Goal: Transaction & Acquisition: Purchase product/service

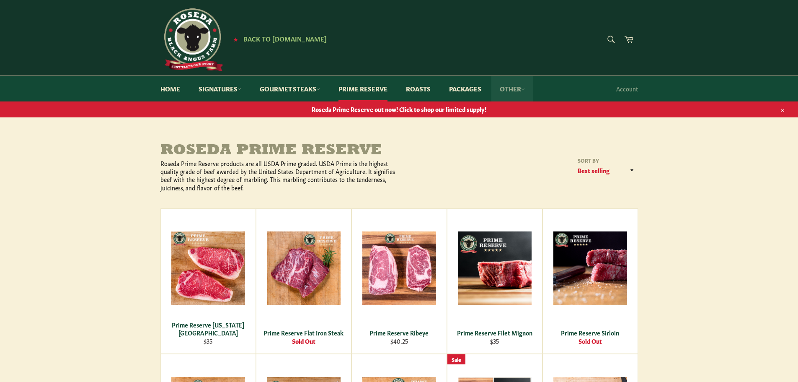
click at [522, 91] on link "Other" at bounding box center [512, 89] width 42 height 26
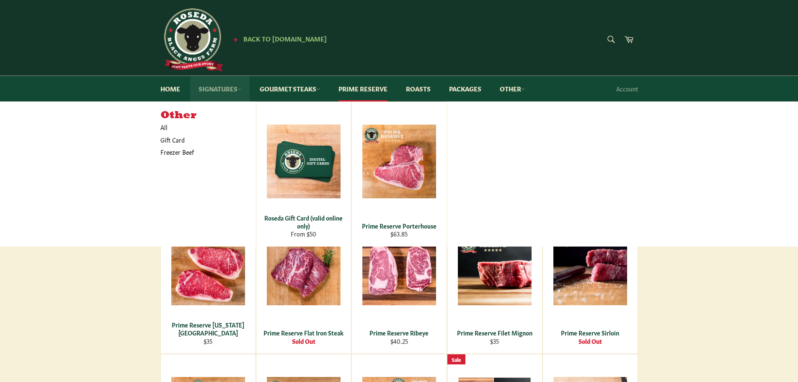
click at [219, 88] on link "Signatures" at bounding box center [219, 89] width 59 height 26
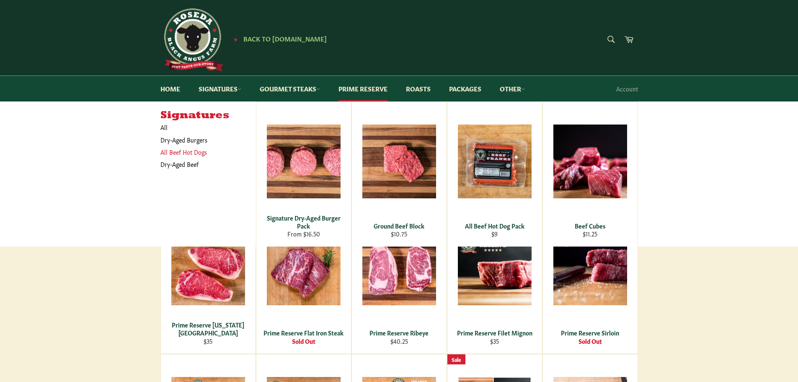
click at [193, 152] on link "All Beef Hot Dogs" at bounding box center [201, 152] width 91 height 12
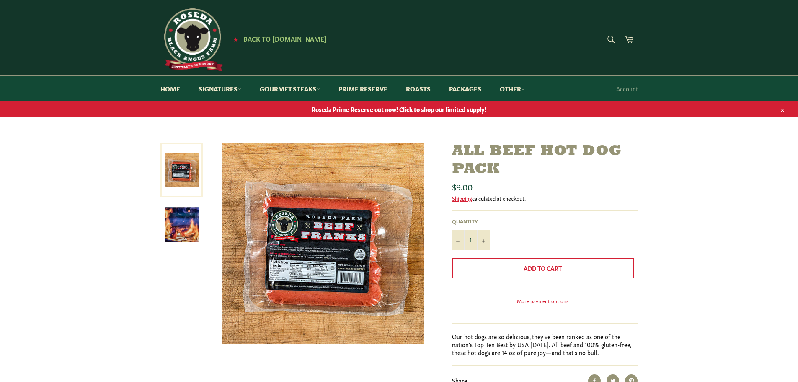
click at [191, 227] on img at bounding box center [182, 224] width 34 height 34
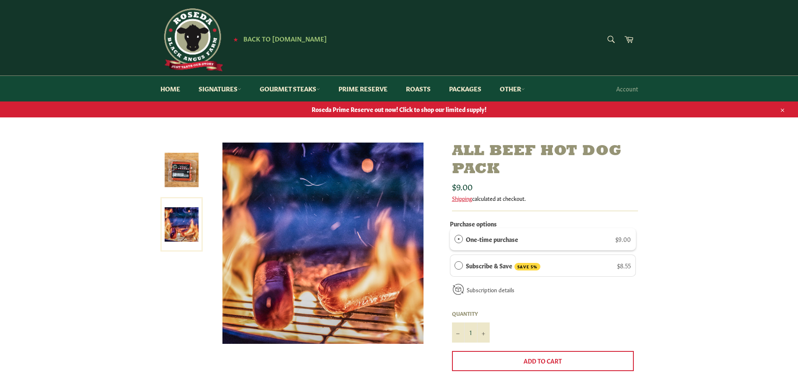
click at [186, 175] on img at bounding box center [182, 170] width 34 height 34
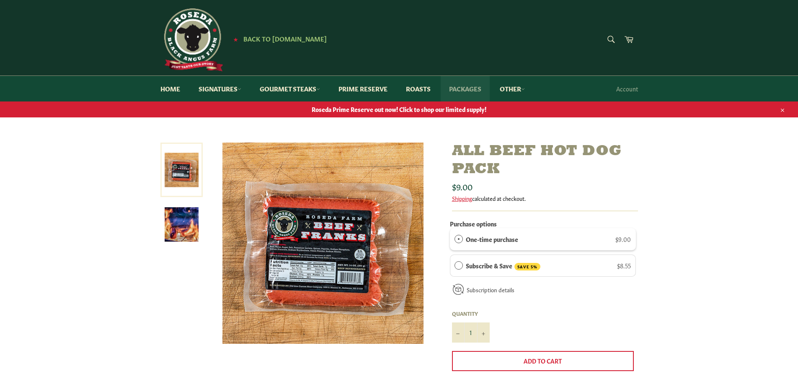
click at [483, 90] on link "Packages" at bounding box center [465, 89] width 49 height 26
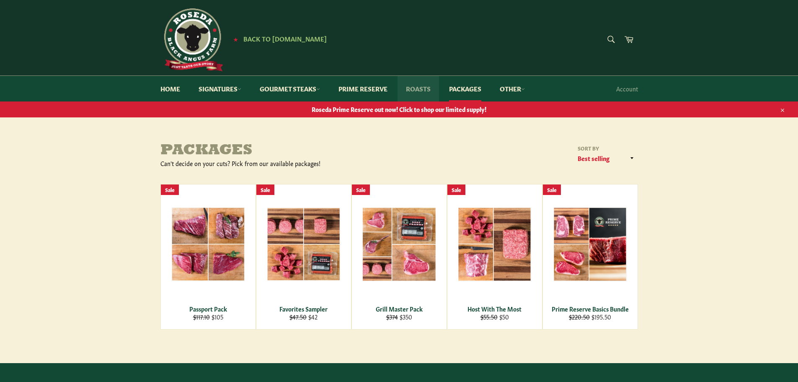
click at [427, 91] on link "Roasts" at bounding box center [417, 89] width 41 height 26
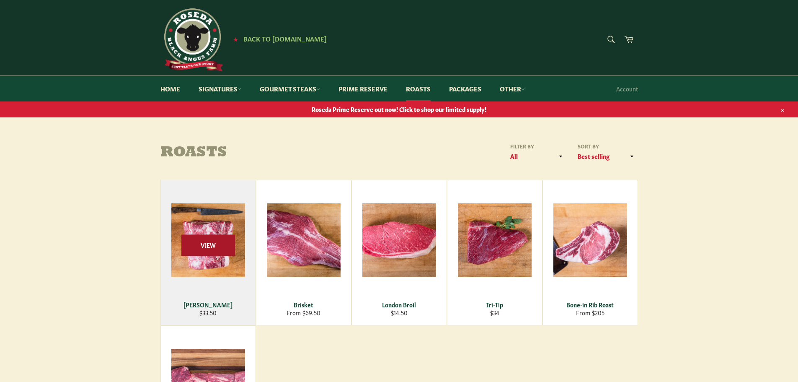
click at [221, 248] on span "View" at bounding box center [208, 244] width 54 height 21
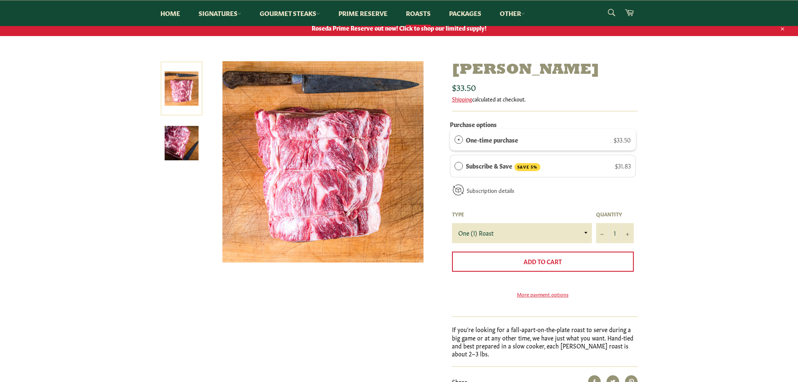
scroll to position [69, 0]
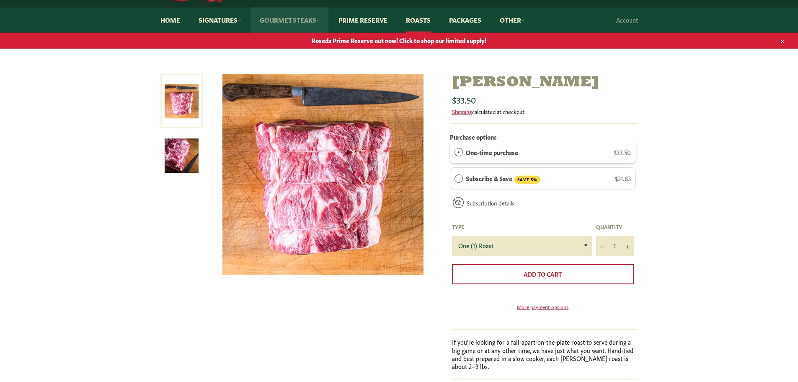
click at [294, 23] on link "Gourmet Steaks" at bounding box center [289, 20] width 77 height 26
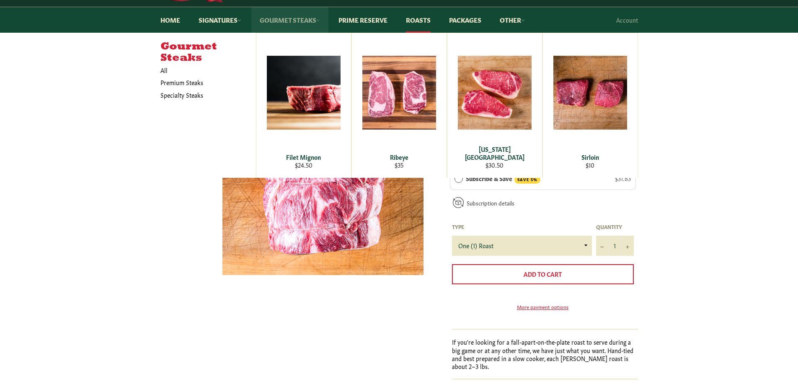
click at [294, 23] on link "Gourmet Steaks" at bounding box center [289, 20] width 77 height 26
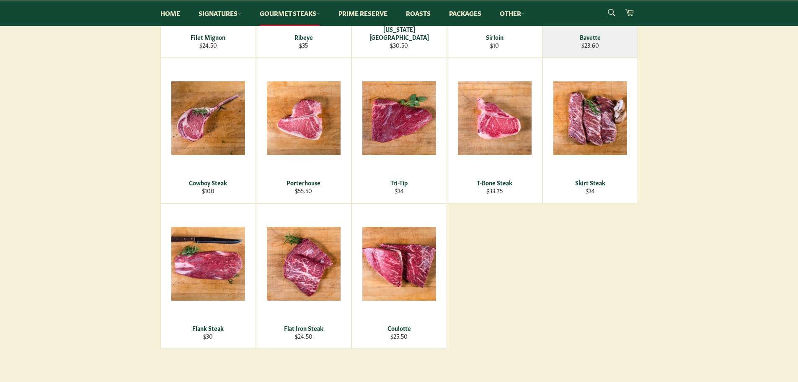
scroll to position [268, 0]
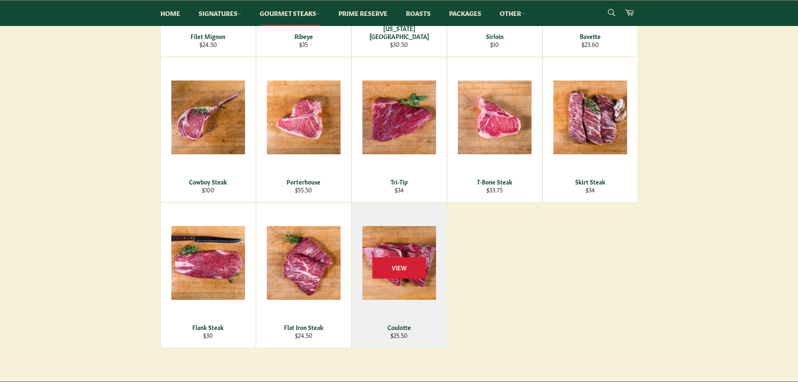
click at [408, 249] on div "View" at bounding box center [399, 275] width 95 height 144
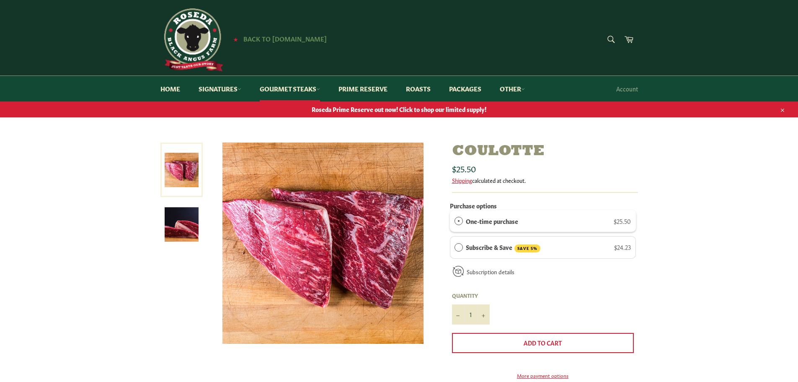
click at [252, 39] on span "Back to [DOMAIN_NAME]" at bounding box center [284, 38] width 83 height 9
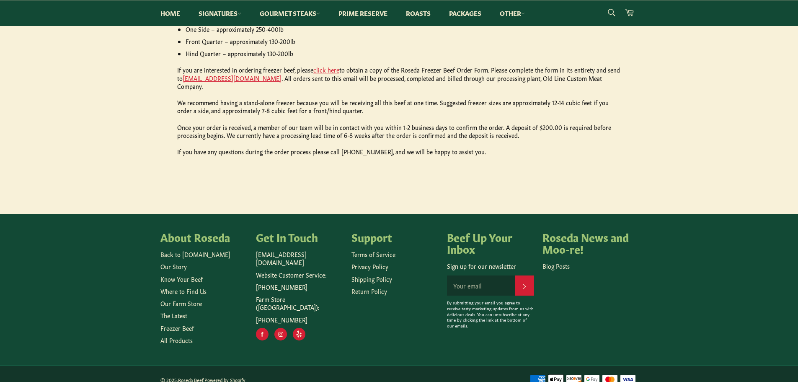
scroll to position [464, 0]
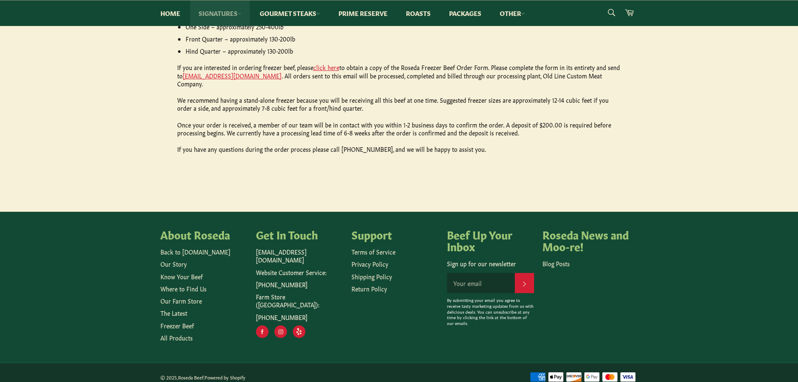
click at [235, 12] on link "Signatures" at bounding box center [219, 13] width 59 height 26
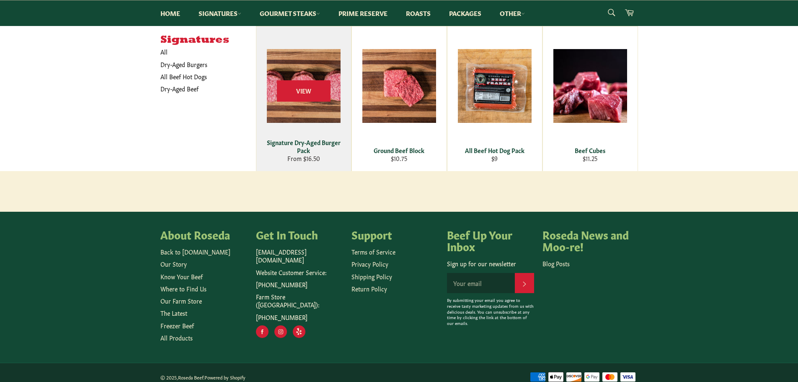
click at [312, 144] on div "Signature Dry-Aged Burger Pack" at bounding box center [303, 146] width 84 height 16
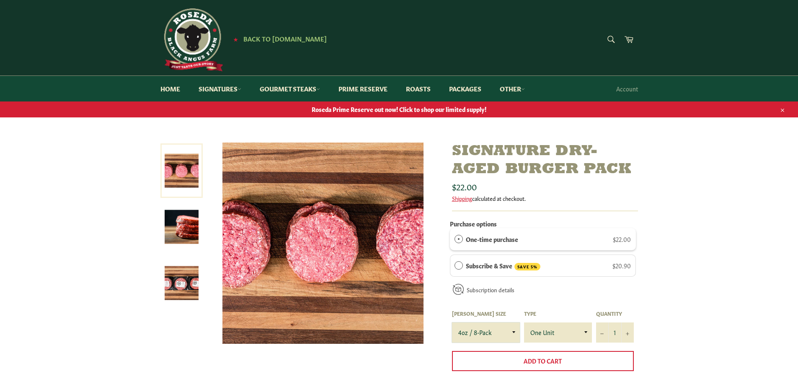
click at [508, 336] on select "4oz / 8-Pack 6oz / 4-Pack 8oz / 4-Pack" at bounding box center [486, 332] width 68 height 20
click at [673, 285] on div "Signature Dry-Aged Burger Pack Sale" at bounding box center [399, 331] width 798 height 378
click at [507, 330] on select "4oz / 8-Pack 6oz / 4-Pack 8oz / 4-Pack" at bounding box center [486, 332] width 68 height 20
click at [712, 279] on div "Signature Dry-Aged Burger Pack Sale" at bounding box center [399, 331] width 798 height 378
click at [184, 235] on img at bounding box center [182, 227] width 34 height 34
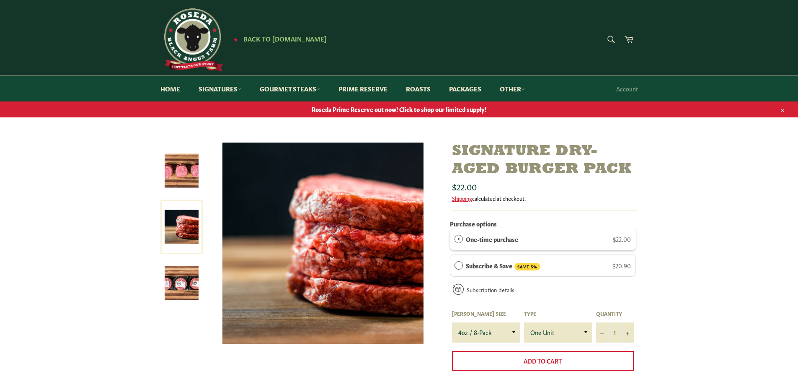
click at [186, 283] on img at bounding box center [182, 283] width 34 height 34
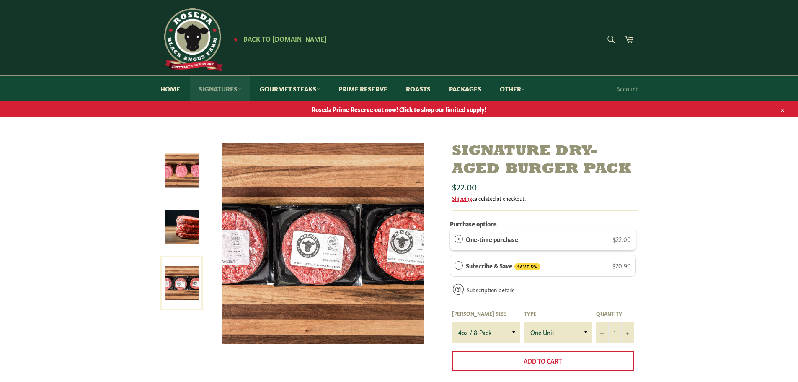
click at [231, 90] on link "Signatures" at bounding box center [219, 89] width 59 height 26
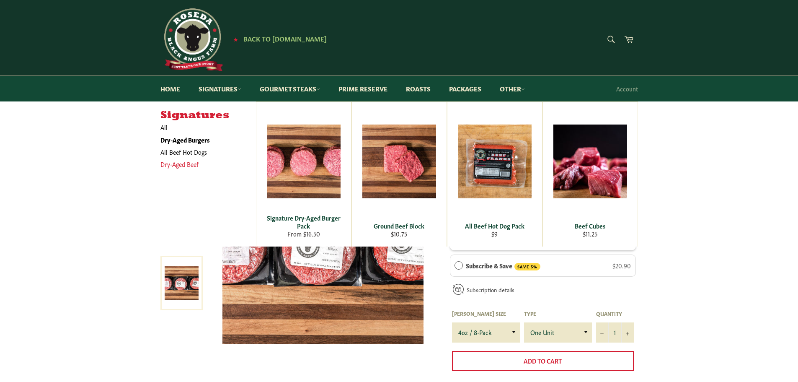
click at [189, 163] on link "Dry-Aged Beef" at bounding box center [201, 164] width 91 height 12
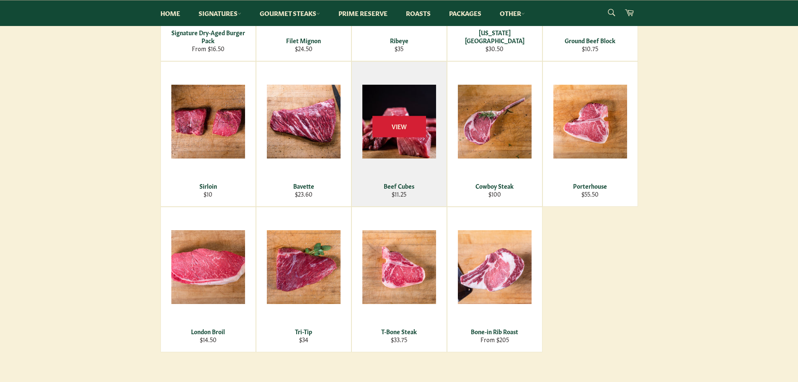
scroll to position [247, 0]
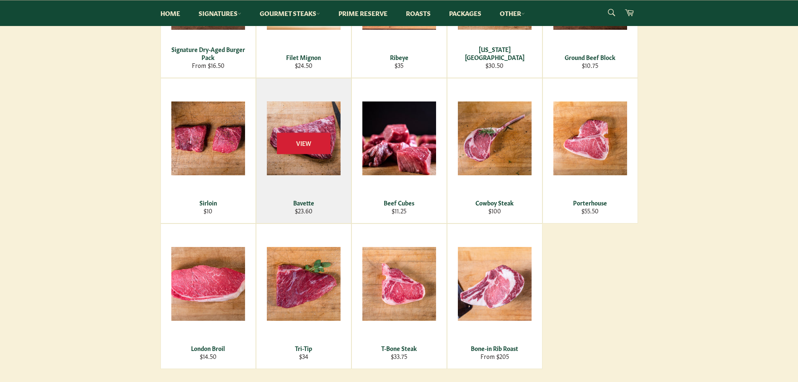
click at [328, 155] on div "View" at bounding box center [303, 150] width 95 height 144
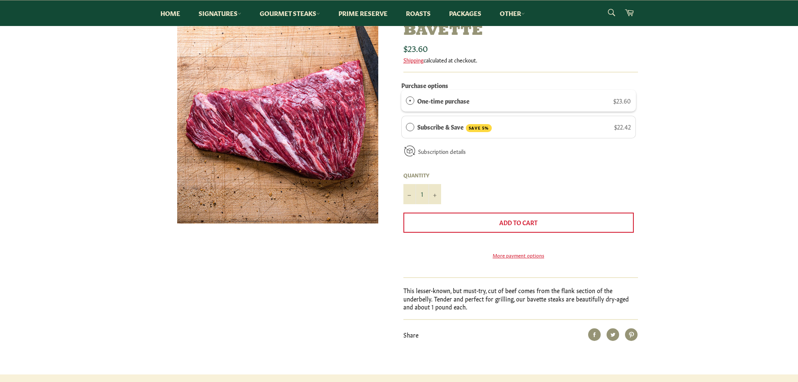
scroll to position [73, 0]
